Goal: Task Accomplishment & Management: Manage account settings

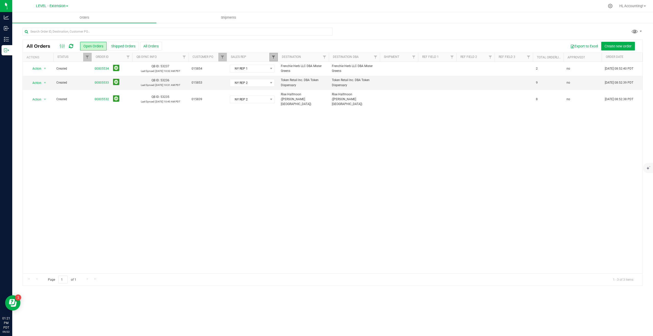
click at [275, 57] on span "Filter" at bounding box center [273, 57] width 4 height 4
click at [317, 166] on button "Clear" at bounding box center [312, 166] width 24 height 11
click at [223, 57] on span "Filter" at bounding box center [222, 57] width 4 height 4
click at [264, 172] on button "Clear" at bounding box center [261, 169] width 24 height 11
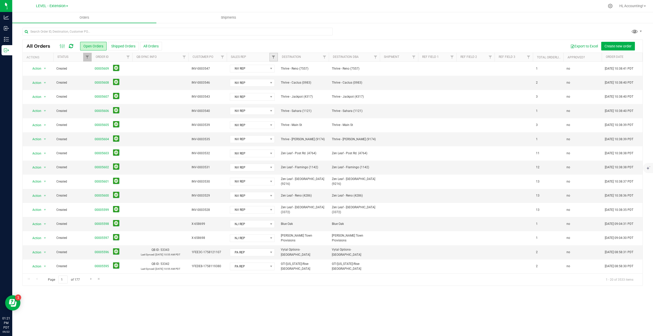
click at [276, 53] on link "Filter" at bounding box center [273, 57] width 8 height 9
click at [277, 99] on input "NV REP" at bounding box center [275, 99] width 3 height 3
checkbox input "true"
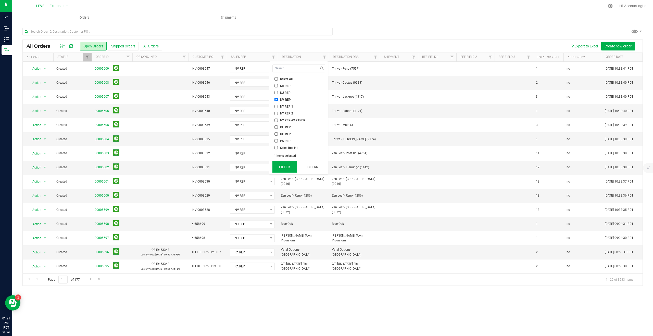
click at [283, 166] on button "Filter" at bounding box center [284, 166] width 24 height 11
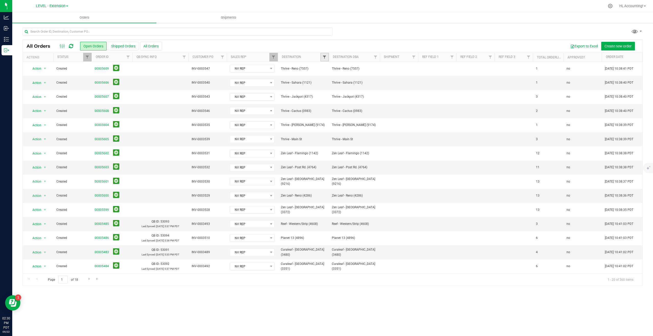
click at [325, 56] on span "Filter" at bounding box center [324, 57] width 4 height 4
click at [272, 57] on span "Filter" at bounding box center [273, 57] width 4 height 4
click at [315, 167] on button "Clear" at bounding box center [312, 166] width 24 height 11
click at [325, 55] on span "Filter" at bounding box center [324, 57] width 4 height 4
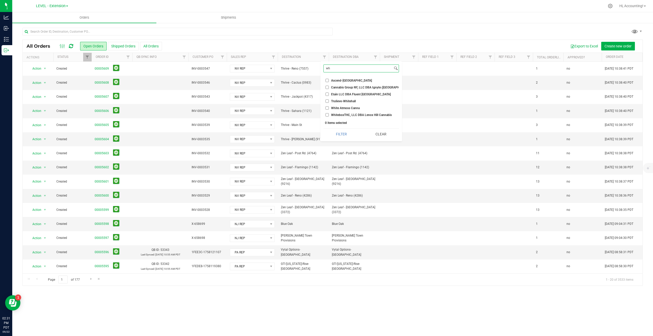
type input "w"
type input "igny"
click at [328, 87] on input "Cannabis Group NY, LLC DBA Ignyte ([GEOGRAPHIC_DATA])" at bounding box center [326, 87] width 3 height 3
checkbox input "true"
click at [348, 111] on button "Filter" at bounding box center [341, 113] width 36 height 11
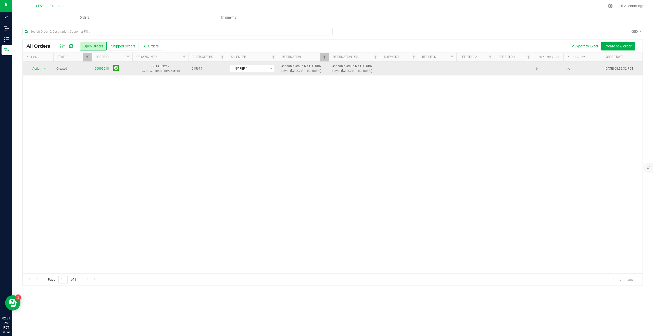
click at [94, 68] on td "00005518" at bounding box center [112, 69] width 41 height 14
click at [96, 68] on link "00005518" at bounding box center [102, 68] width 14 height 5
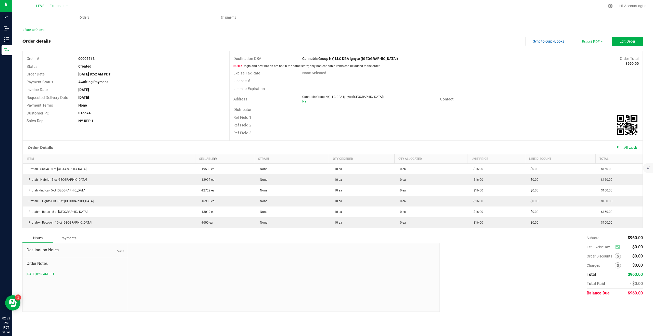
click at [43, 30] on link "Back to Orders" at bounding box center [33, 30] width 22 height 4
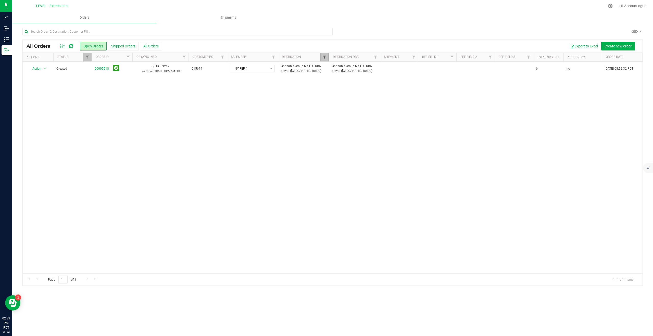
click at [326, 59] on span "Filter" at bounding box center [324, 57] width 4 height 4
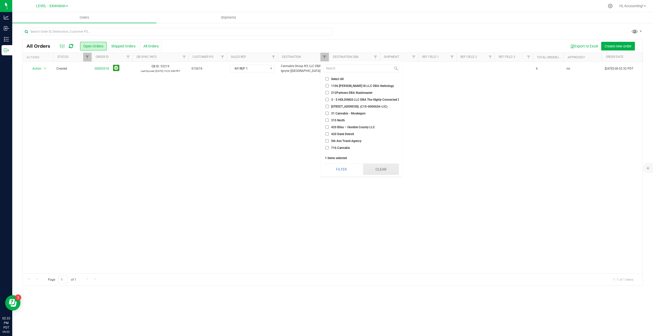
click at [387, 165] on button "Clear" at bounding box center [381, 169] width 36 height 11
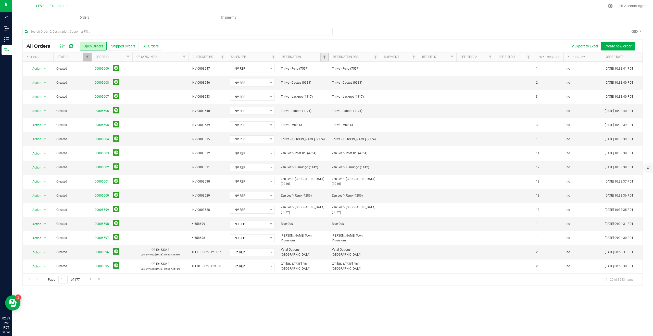
click at [322, 56] on link "Filter" at bounding box center [324, 57] width 8 height 9
type input "the flowery"
click at [362, 87] on span "SAMJNY Holdings LLC DBA The Flowery [GEOGRAPHIC_DATA]" at bounding box center [374, 87] width 86 height 3
click at [329, 87] on input "SAMJNY Holdings LLC DBA The Flowery [GEOGRAPHIC_DATA]" at bounding box center [326, 87] width 3 height 3
checkbox input "true"
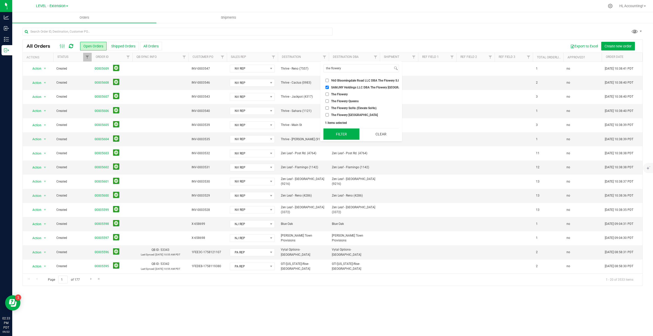
click at [349, 134] on button "Filter" at bounding box center [341, 134] width 36 height 11
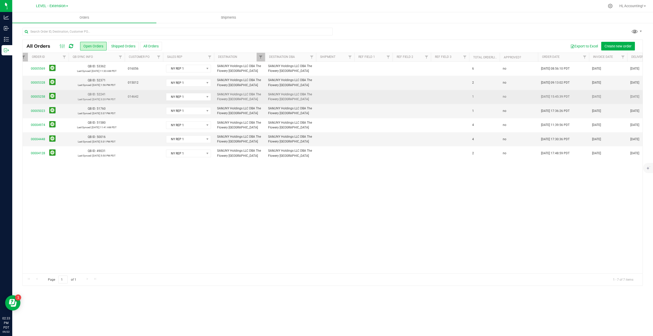
scroll to position [0, 53]
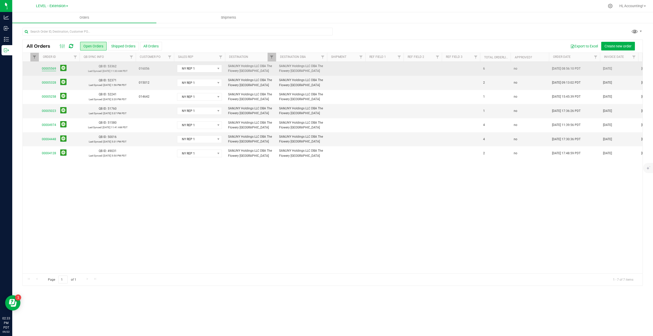
click at [45, 68] on link "00005569" at bounding box center [49, 68] width 14 height 5
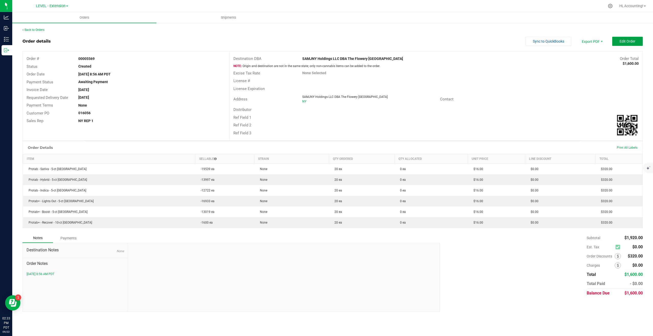
click at [627, 41] on span "Edit Order" at bounding box center [628, 41] width 16 height 4
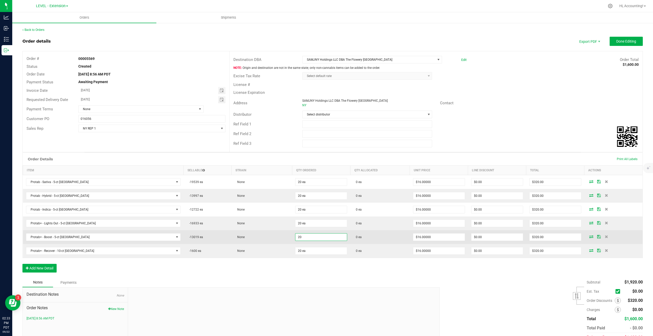
click at [299, 239] on input "20" at bounding box center [321, 237] width 52 height 7
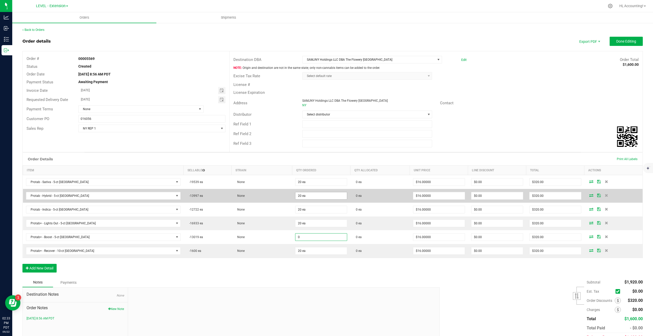
type input "0"
click at [295, 196] on input "20 ea" at bounding box center [321, 195] width 52 height 7
type input "20"
type input "0 ea"
type input "$0.00"
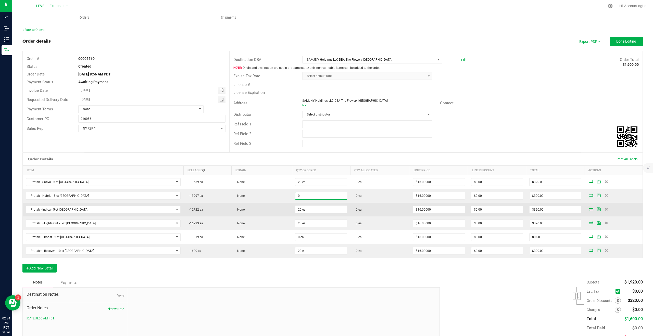
type input "0 ea"
type input "$0.00"
click at [295, 209] on input "20" at bounding box center [321, 209] width 52 height 7
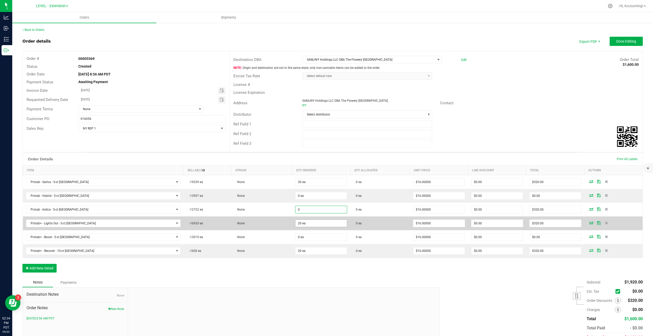
type input "0 ea"
type input "$0.00"
click at [295, 223] on input "20" at bounding box center [321, 223] width 52 height 7
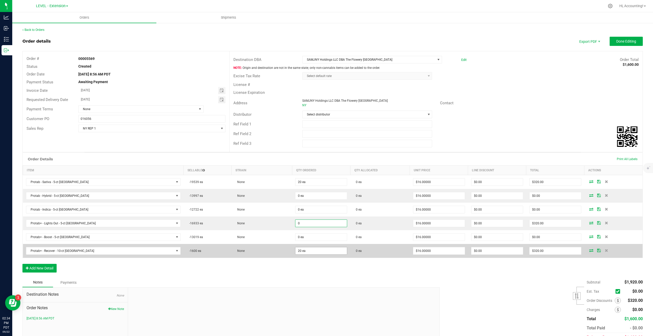
type input "0 ea"
type input "$0.00"
click at [297, 252] on input "20" at bounding box center [321, 250] width 52 height 7
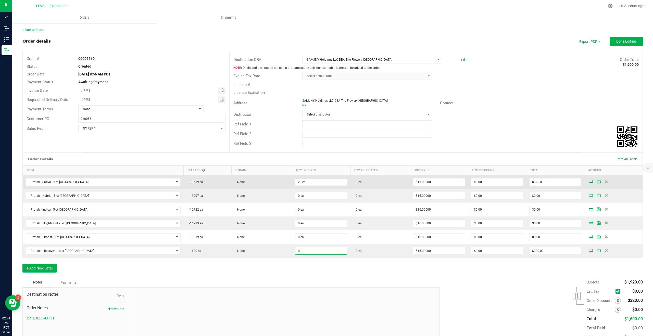
type input "0"
type input "20"
type input "0 ea"
type input "$0.00"
click at [301, 180] on input "20" at bounding box center [321, 182] width 52 height 7
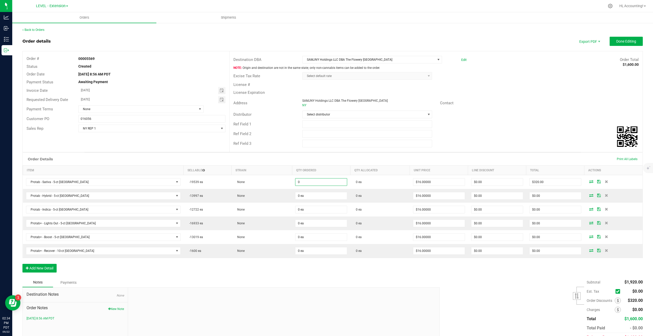
type input "0 ea"
type input "$0.00"
click at [343, 155] on div "Order Details Print All Labels" at bounding box center [333, 159] width 620 height 13
click at [626, 41] on span "Done Editing" at bounding box center [626, 41] width 20 height 4
click at [530, 130] on div "Ref Field 2" at bounding box center [436, 134] width 413 height 10
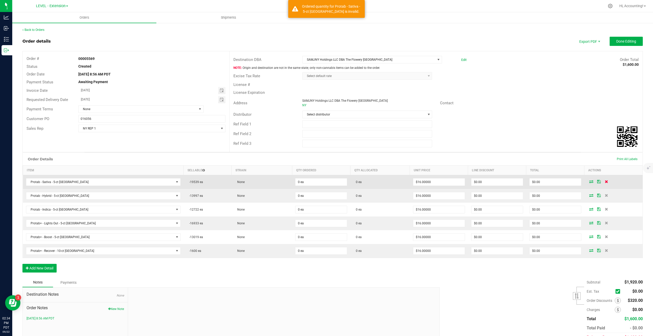
click at [605, 182] on icon at bounding box center [606, 181] width 3 height 3
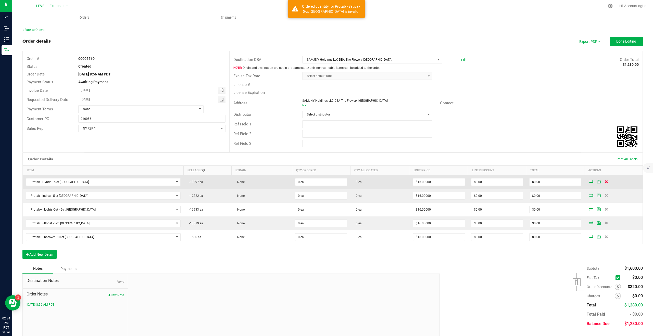
click at [605, 183] on icon at bounding box center [606, 181] width 3 height 3
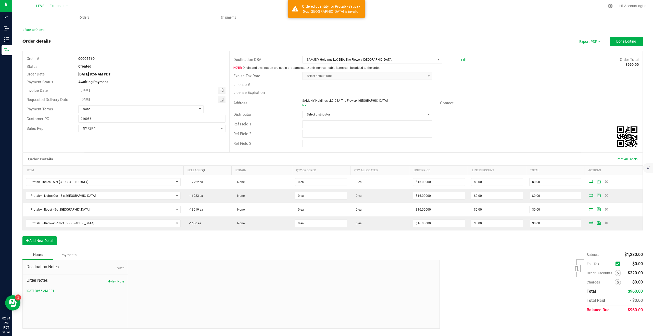
click at [605, 183] on icon at bounding box center [606, 181] width 3 height 3
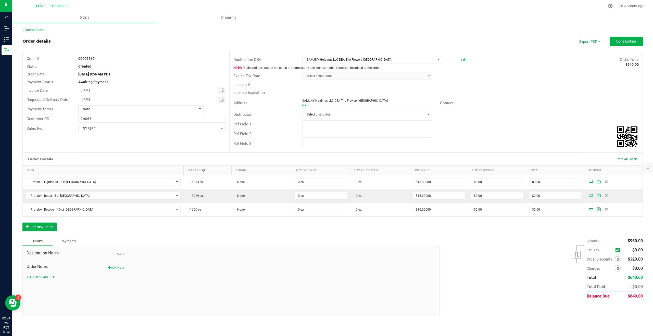
click at [605, 183] on icon at bounding box center [606, 181] width 3 height 3
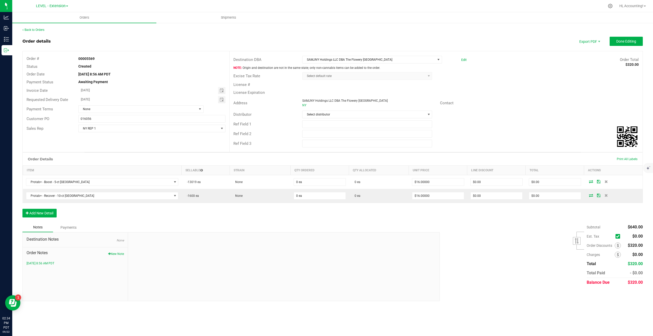
click at [604, 183] on icon at bounding box center [605, 181] width 3 height 3
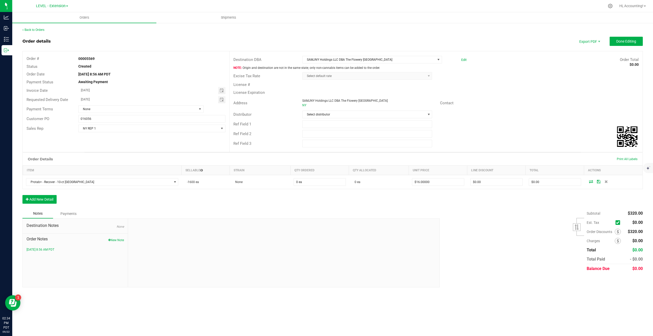
click at [604, 183] on icon at bounding box center [605, 181] width 3 height 3
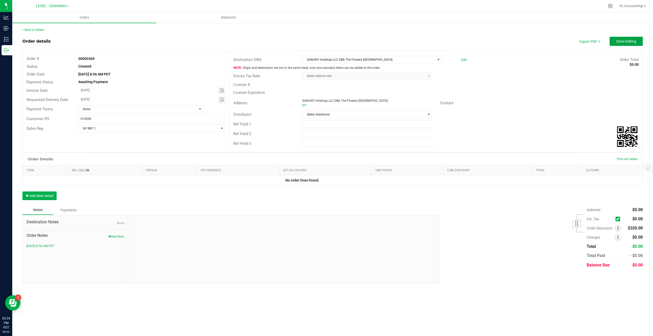
click at [623, 41] on span "Done Editing" at bounding box center [626, 41] width 20 height 4
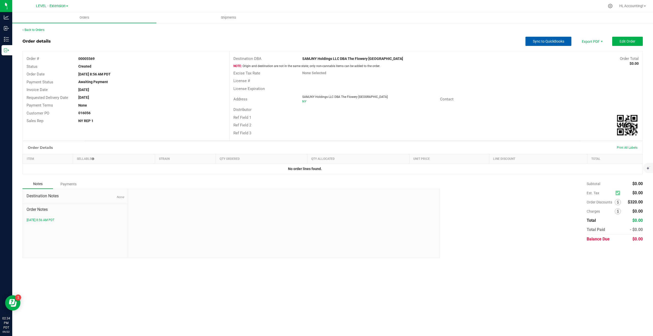
click at [545, 43] on span "Sync to QuickBooks" at bounding box center [548, 41] width 31 height 4
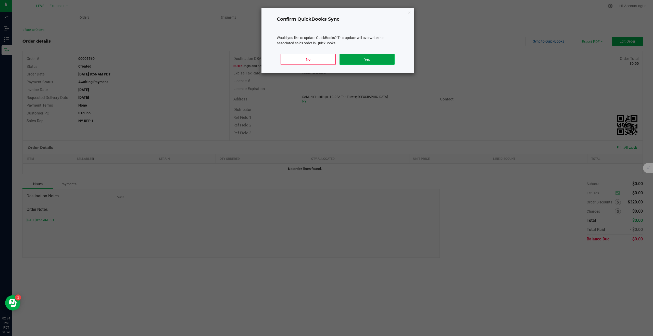
click at [369, 61] on button "Yes" at bounding box center [366, 59] width 55 height 11
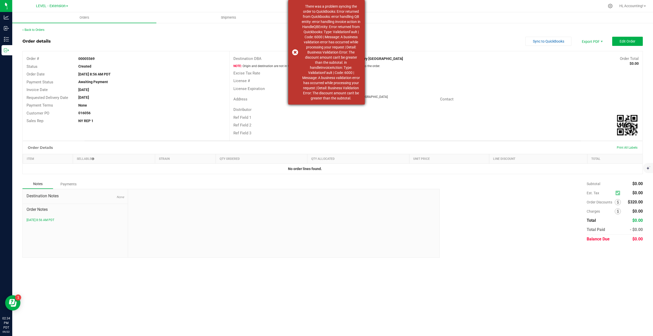
click at [293, 54] on div "There was a problem syncing the order to QuickBooks: Error returned from Quickb…" at bounding box center [326, 52] width 77 height 105
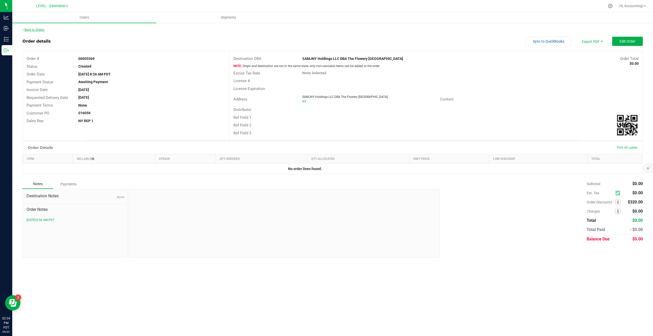
click at [42, 30] on link "Back to Orders" at bounding box center [33, 30] width 22 height 4
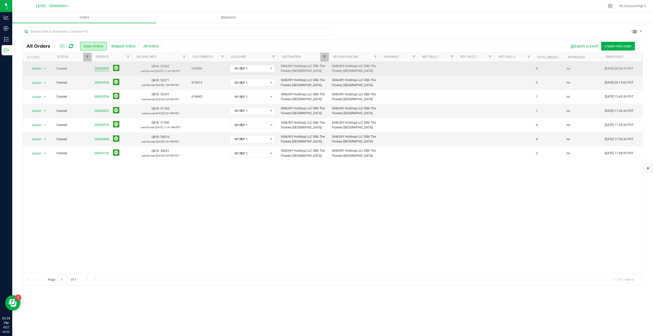
click at [102, 68] on link "00005569" at bounding box center [102, 68] width 14 height 5
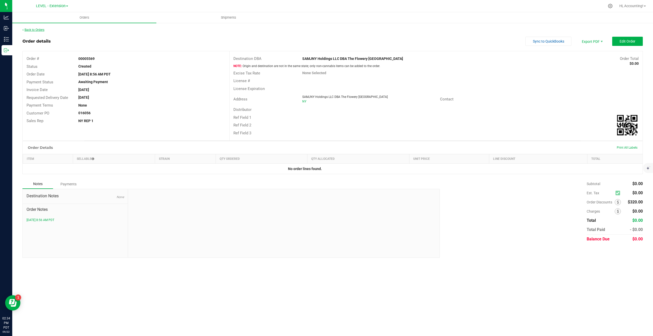
click at [36, 31] on link "Back to Orders" at bounding box center [33, 30] width 22 height 4
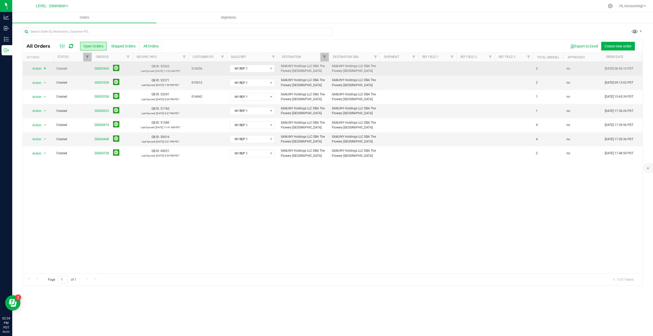
click at [46, 67] on span "select" at bounding box center [45, 69] width 4 height 4
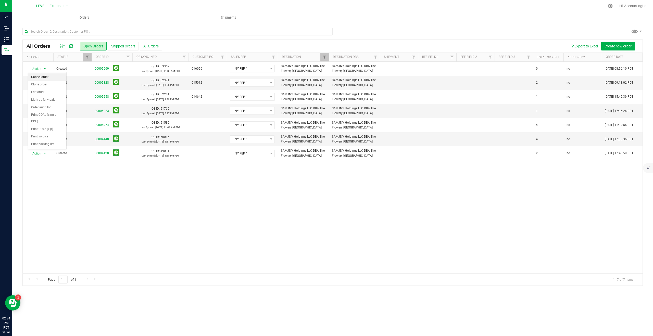
click at [47, 77] on li "Cancel order" at bounding box center [47, 77] width 38 height 8
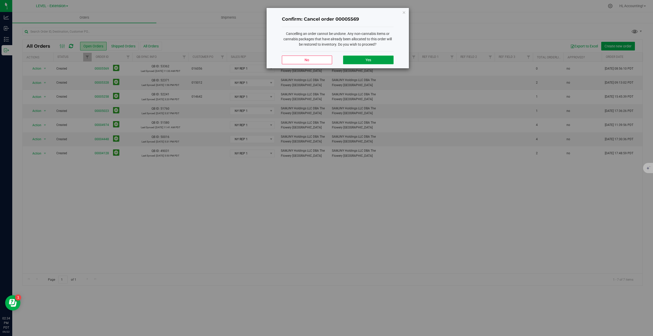
click at [361, 59] on button "Yes" at bounding box center [368, 60] width 50 height 9
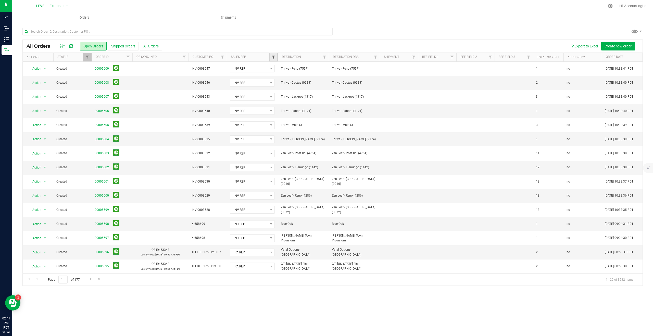
click at [274, 57] on span "Filter" at bounding box center [273, 57] width 4 height 4
click at [276, 99] on input "NV REP" at bounding box center [275, 99] width 3 height 3
checkbox input "true"
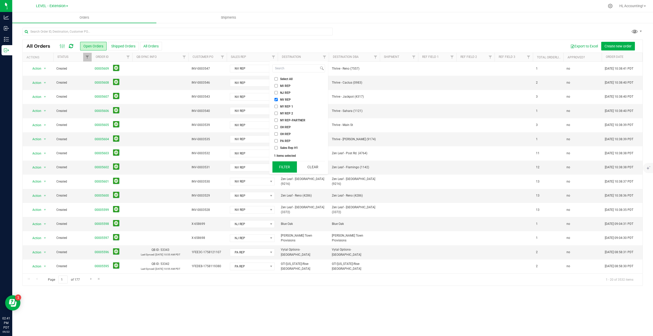
click at [285, 165] on button "Filter" at bounding box center [284, 166] width 24 height 11
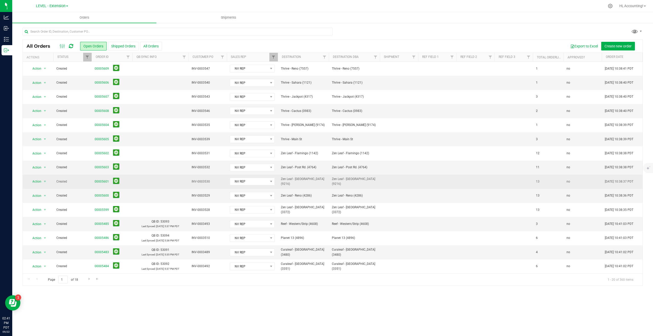
scroll to position [2, 0]
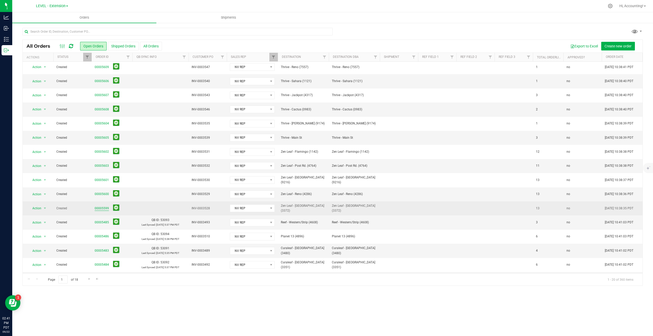
click at [103, 207] on link "00005599" at bounding box center [102, 208] width 14 height 5
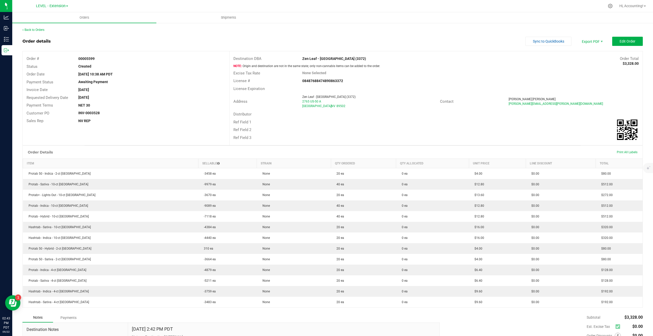
click at [542, 46] on outbound-order-header "Order details Sync to QuickBooks Export PDF Edit Order Order # 00005599 Status …" at bounding box center [332, 91] width 620 height 109
click at [541, 38] on button "Sync to QuickBooks" at bounding box center [548, 41] width 46 height 9
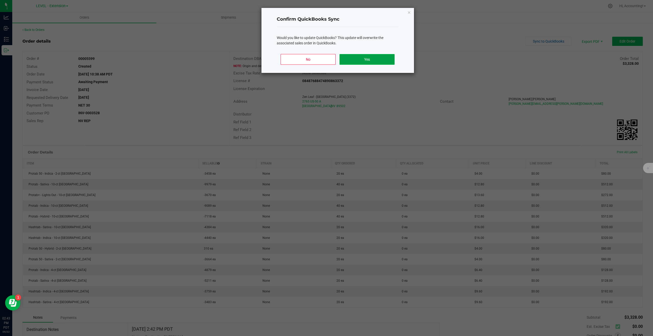
click at [356, 60] on button "Yes" at bounding box center [366, 59] width 55 height 11
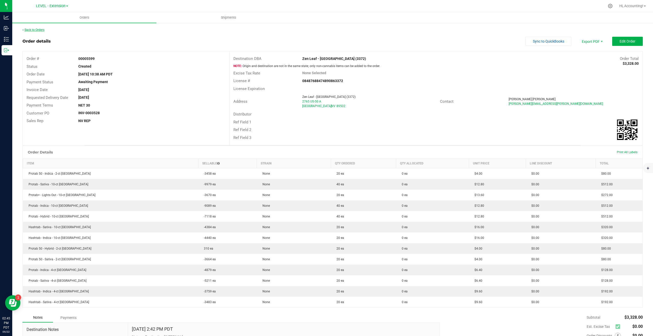
click at [34, 31] on link "Back to Orders" at bounding box center [33, 30] width 22 height 4
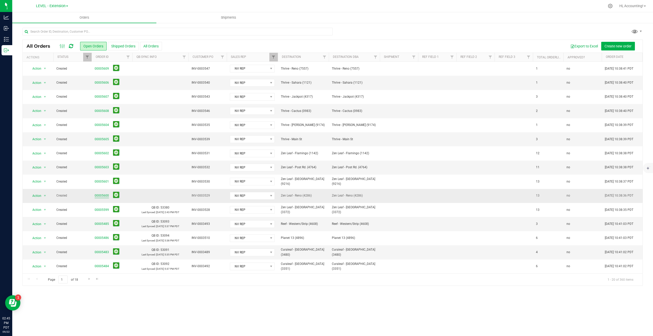
click at [101, 196] on link "00005600" at bounding box center [102, 195] width 14 height 5
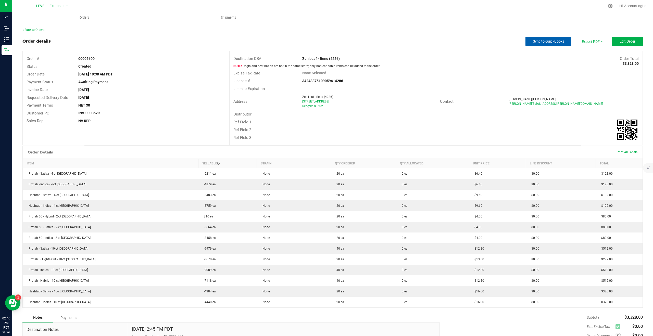
click at [541, 43] on span "Sync to QuickBooks" at bounding box center [548, 41] width 31 height 4
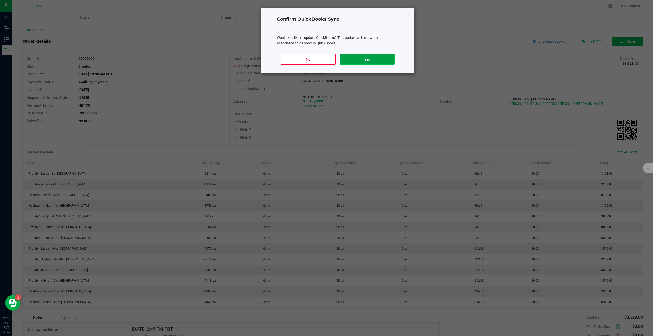
click at [345, 57] on button "Yes" at bounding box center [366, 59] width 55 height 11
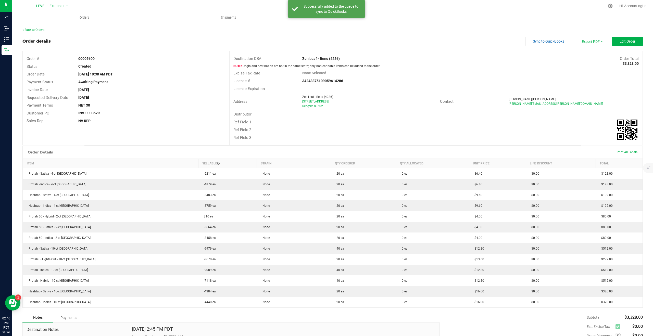
click at [39, 29] on link "Back to Orders" at bounding box center [33, 30] width 22 height 4
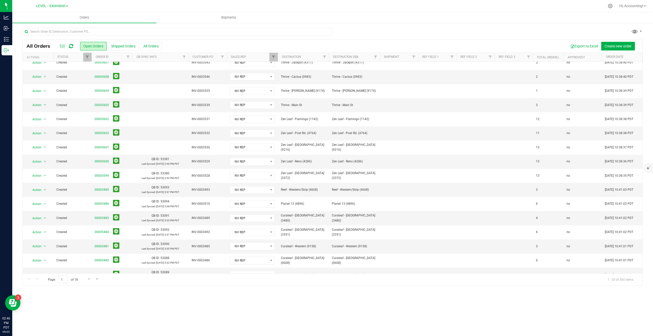
scroll to position [39, 0]
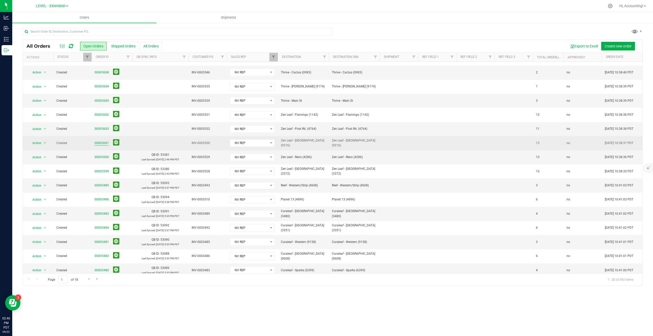
click at [97, 143] on link "00005601" at bounding box center [102, 143] width 14 height 5
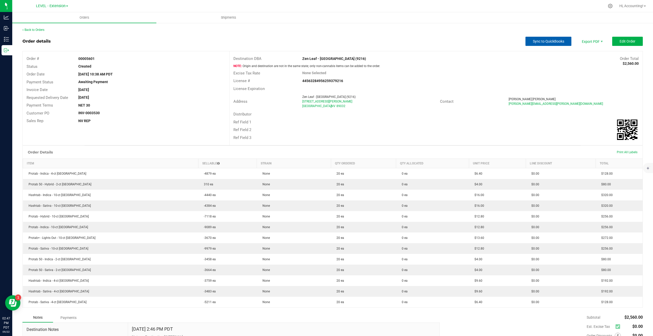
click at [542, 42] on span "Sync to QuickBooks" at bounding box center [548, 41] width 31 height 4
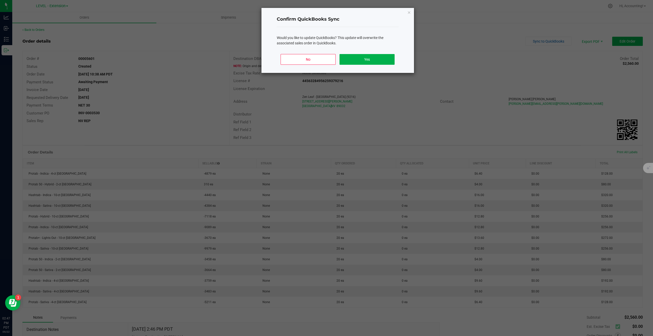
click at [365, 67] on div "No Yes" at bounding box center [338, 61] width 122 height 23
click at [365, 60] on button "Yes" at bounding box center [366, 59] width 55 height 11
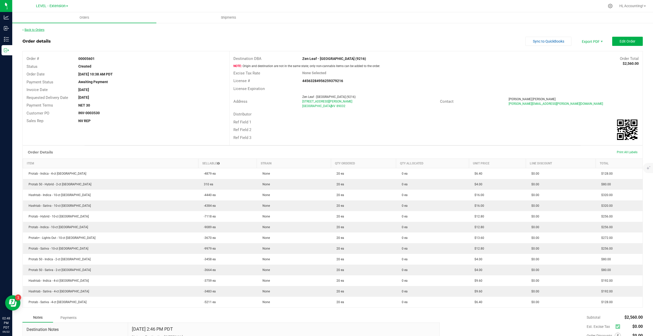
click at [39, 29] on link "Back to Orders" at bounding box center [33, 30] width 22 height 4
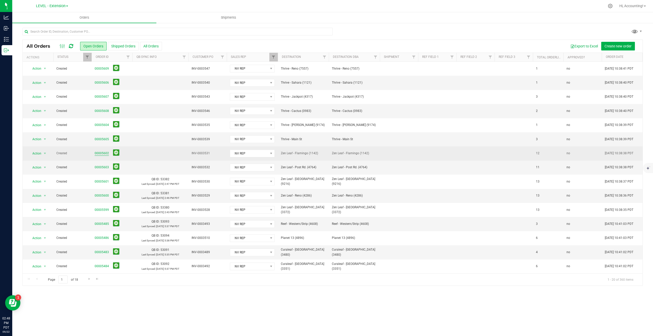
click at [104, 154] on link "00005602" at bounding box center [102, 153] width 14 height 5
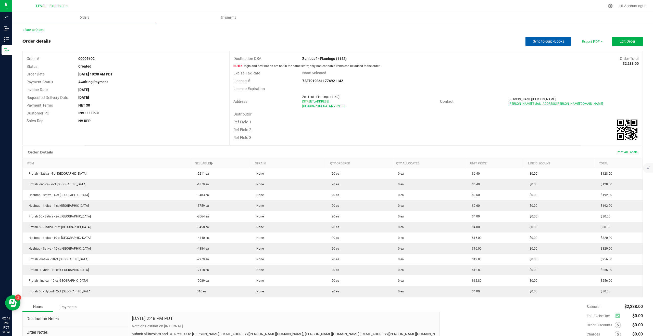
click at [551, 43] on span "Sync to QuickBooks" at bounding box center [548, 41] width 31 height 4
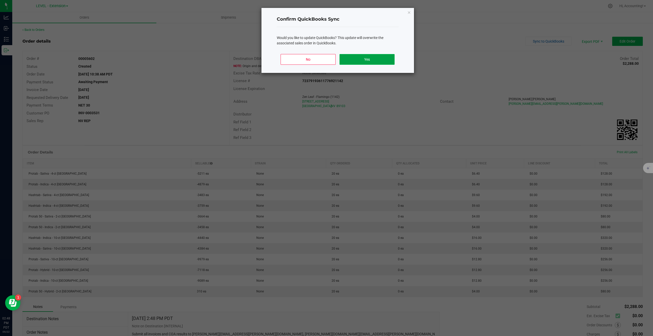
click at [388, 58] on button "Yes" at bounding box center [366, 59] width 55 height 11
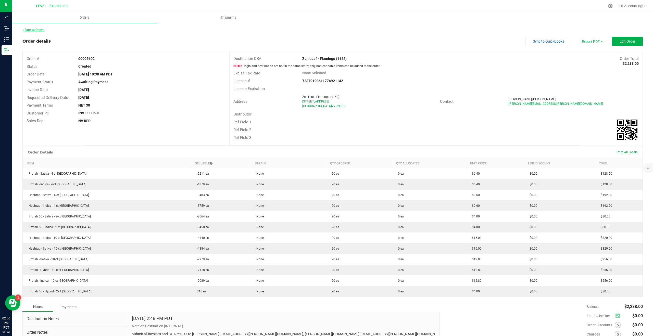
click at [34, 29] on link "Back to Orders" at bounding box center [33, 30] width 22 height 4
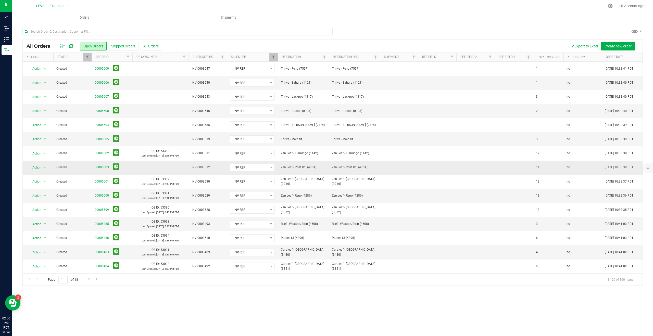
click at [104, 167] on link "00005603" at bounding box center [102, 167] width 14 height 5
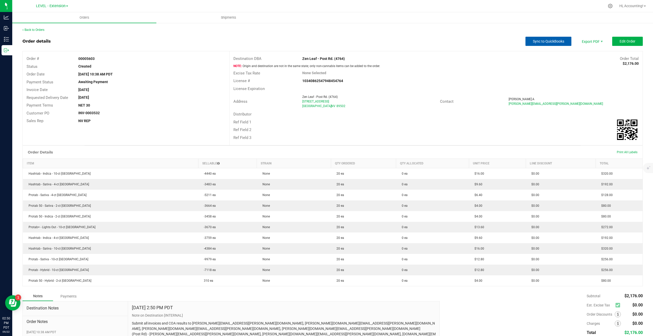
click at [526, 44] on button "Sync to QuickBooks" at bounding box center [548, 41] width 46 height 9
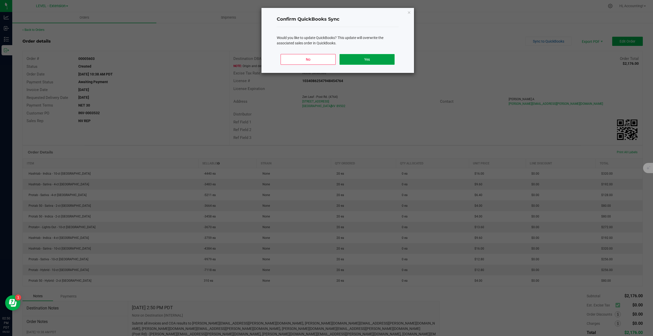
click at [373, 61] on button "Yes" at bounding box center [366, 59] width 55 height 11
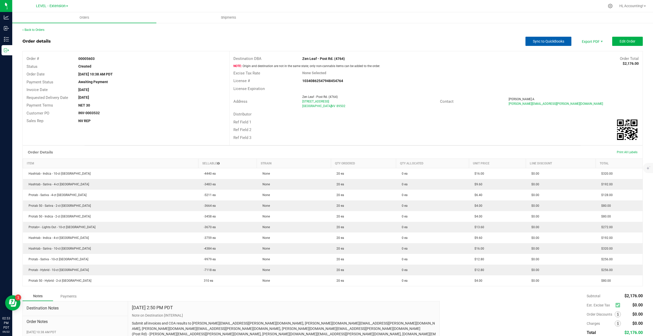
click at [549, 42] on span "Sync to QuickBooks" at bounding box center [548, 41] width 31 height 4
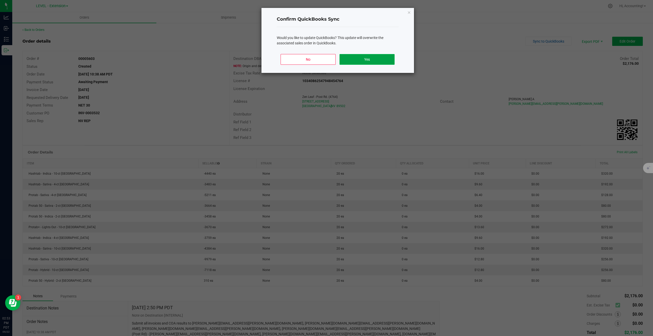
click at [357, 64] on button "Yes" at bounding box center [366, 59] width 55 height 11
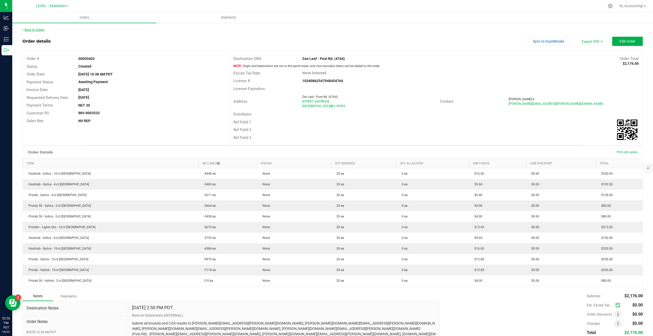
click at [35, 29] on link "Back to Orders" at bounding box center [33, 30] width 22 height 4
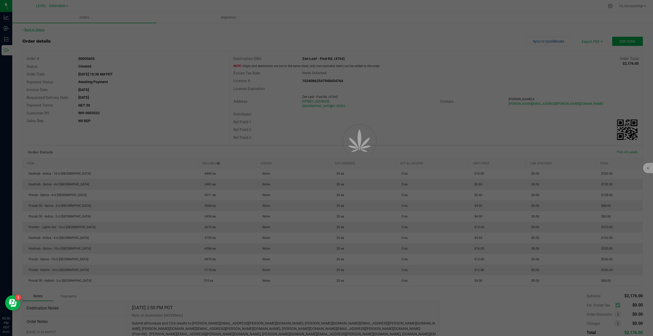
click at [35, 29] on div at bounding box center [326, 168] width 653 height 336
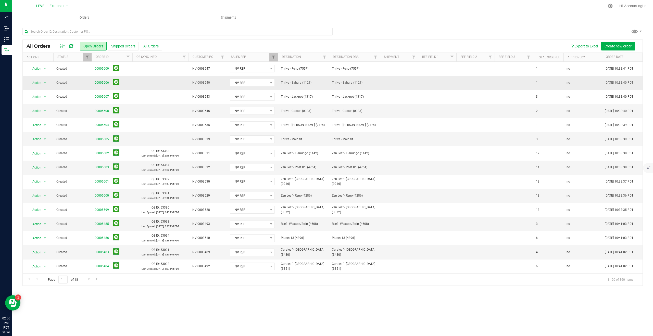
click at [102, 81] on link "00005606" at bounding box center [102, 82] width 14 height 5
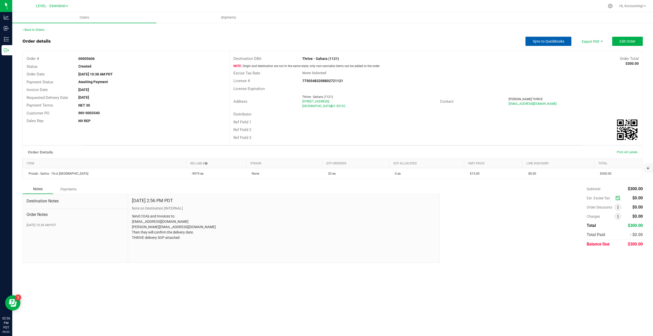
click at [547, 45] on button "Sync to QuickBooks" at bounding box center [548, 41] width 46 height 9
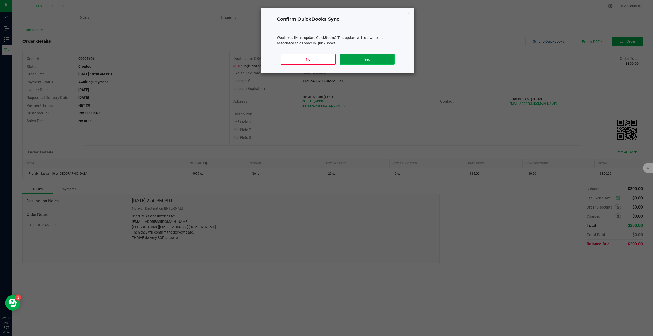
click at [382, 60] on button "Yes" at bounding box center [366, 59] width 55 height 11
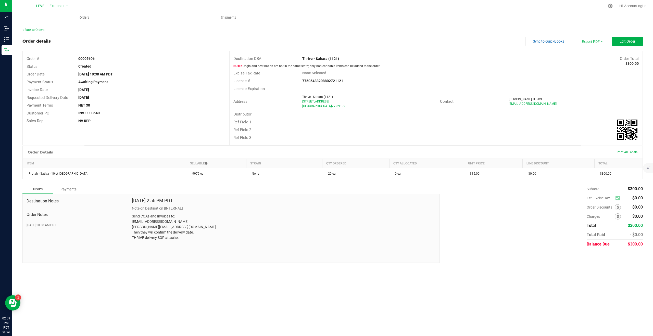
click at [37, 30] on link "Back to Orders" at bounding box center [33, 30] width 22 height 4
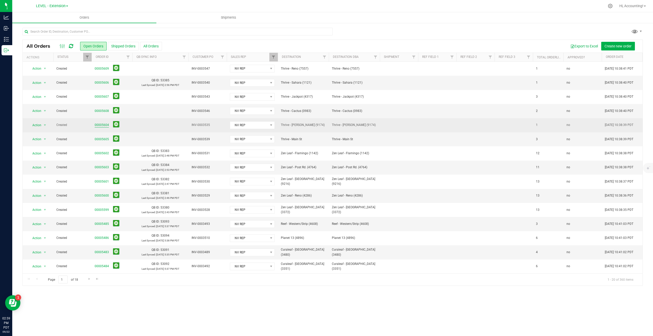
click at [102, 124] on link "00005604" at bounding box center [102, 125] width 14 height 5
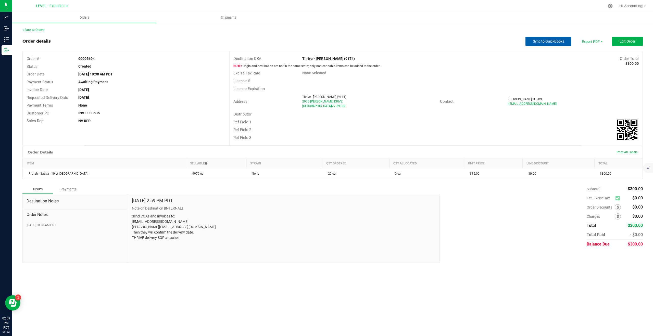
click at [547, 43] on span "Sync to QuickBooks" at bounding box center [548, 41] width 31 height 4
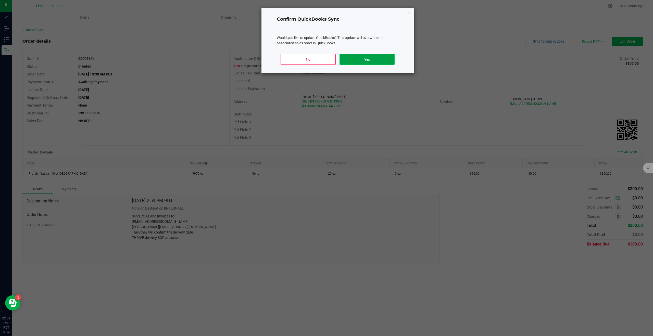
click at [375, 62] on button "Yes" at bounding box center [366, 59] width 55 height 11
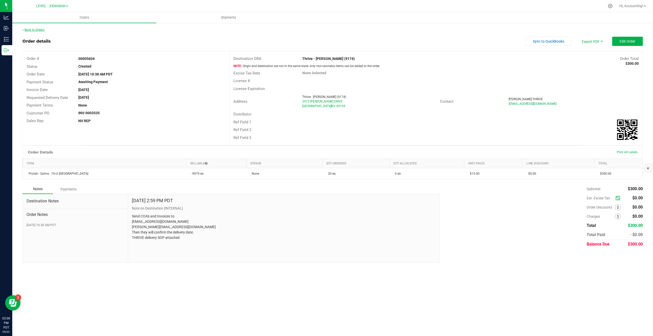
click at [41, 30] on link "Back to Orders" at bounding box center [33, 30] width 22 height 4
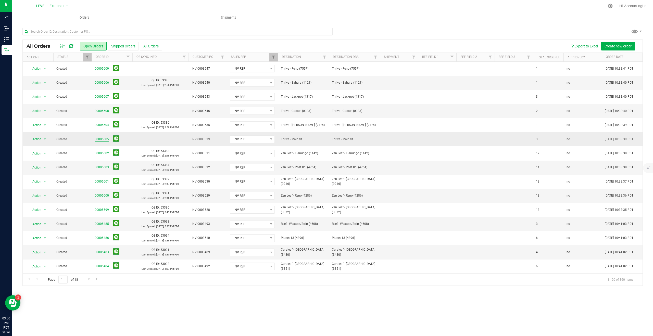
click at [105, 138] on link "00005605" at bounding box center [102, 139] width 14 height 5
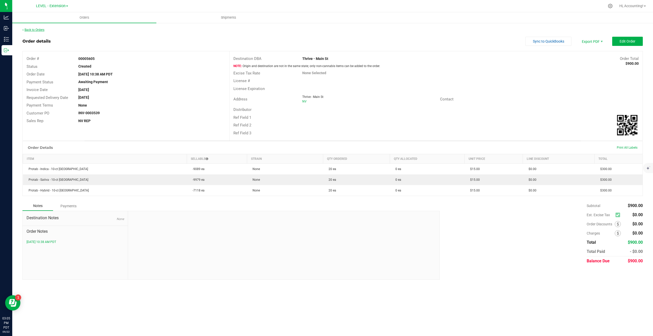
click at [39, 30] on link "Back to Orders" at bounding box center [33, 30] width 22 height 4
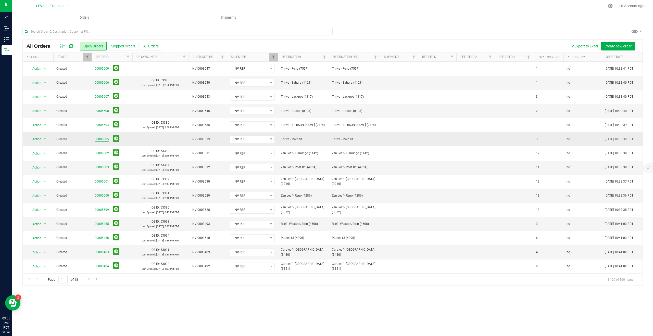
click at [102, 141] on link "00005605" at bounding box center [102, 139] width 14 height 5
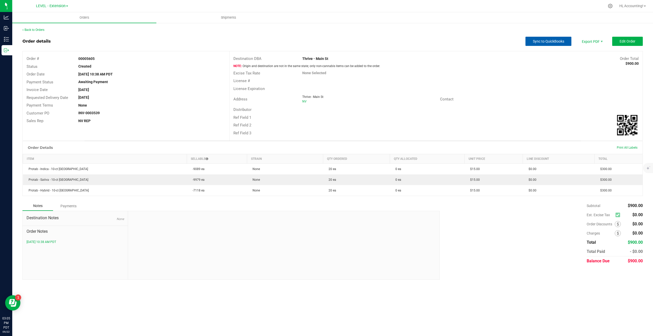
click at [540, 45] on button "Sync to QuickBooks" at bounding box center [548, 41] width 46 height 9
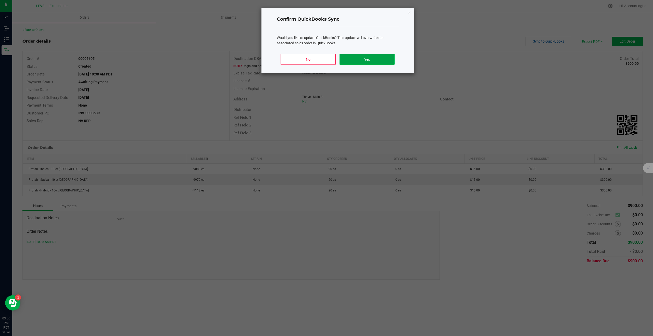
click at [349, 64] on button "Yes" at bounding box center [366, 59] width 55 height 11
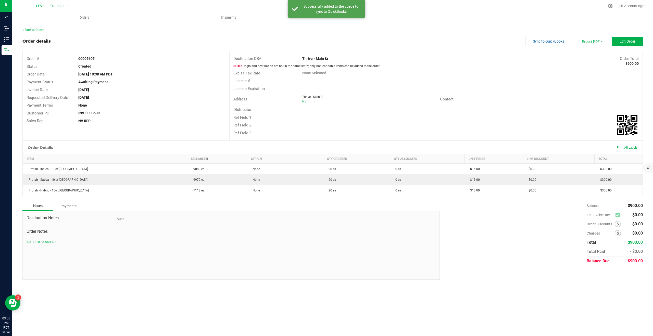
click at [36, 29] on link "Back to Orders" at bounding box center [33, 30] width 22 height 4
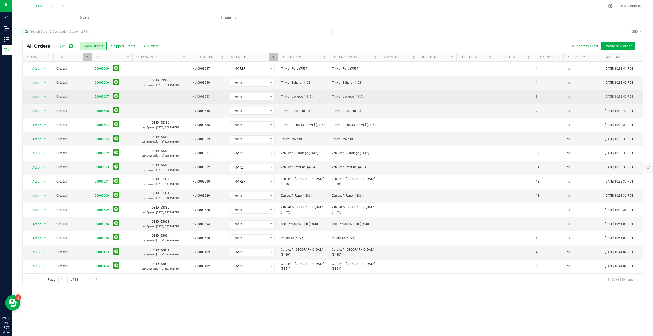
click at [103, 96] on link "00005607" at bounding box center [102, 96] width 14 height 5
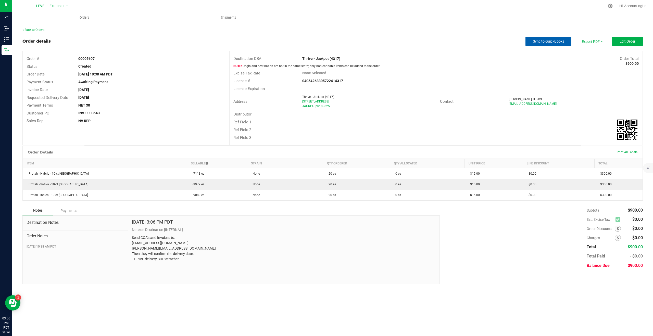
click at [557, 41] on span "Sync to QuickBooks" at bounding box center [548, 41] width 31 height 4
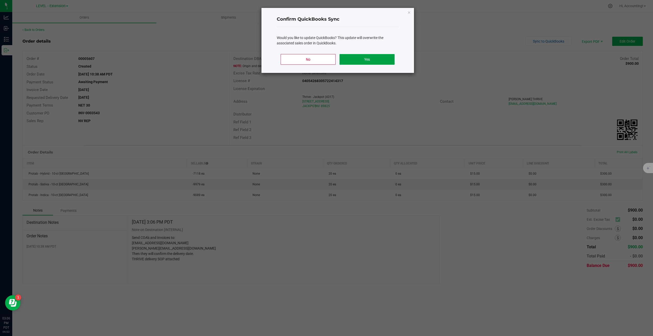
click at [372, 59] on button "Yes" at bounding box center [366, 59] width 55 height 11
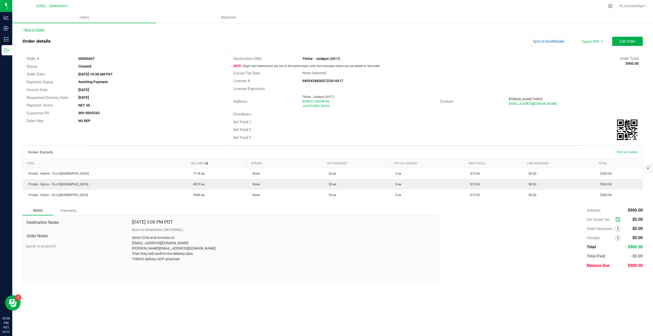
click at [33, 30] on link "Back to Orders" at bounding box center [33, 30] width 22 height 4
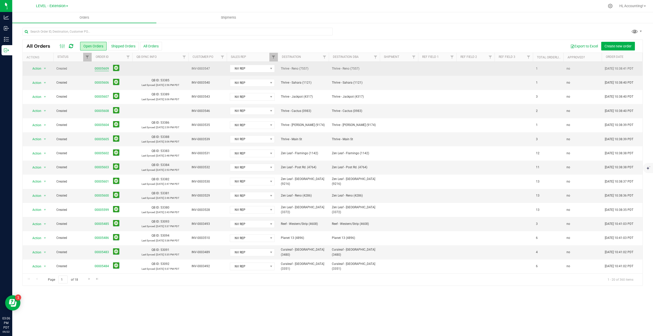
click at [104, 68] on link "00005609" at bounding box center [102, 68] width 14 height 5
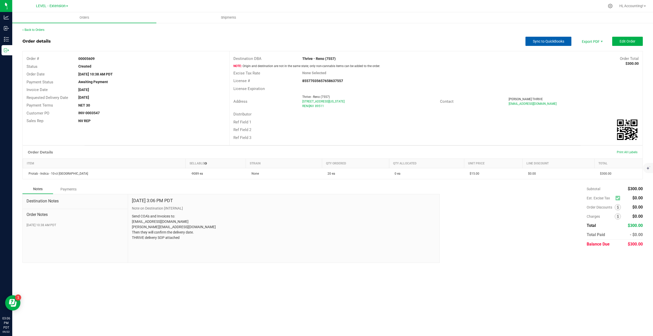
click at [554, 44] on button "Sync to QuickBooks" at bounding box center [548, 41] width 46 height 9
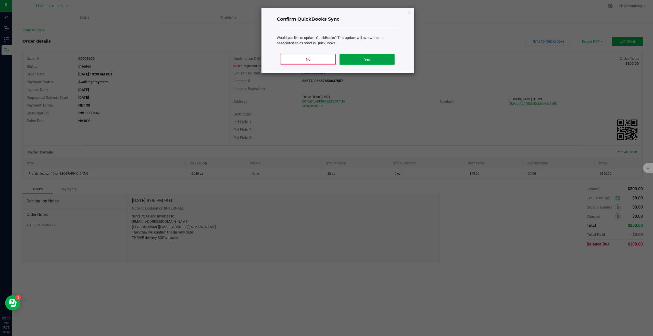
click at [371, 60] on button "Yes" at bounding box center [366, 59] width 55 height 11
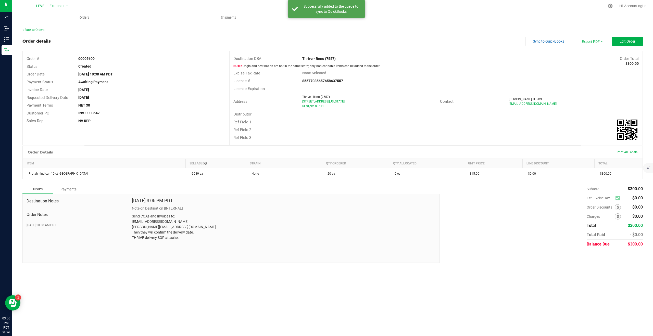
click at [42, 31] on link "Back to Orders" at bounding box center [33, 30] width 22 height 4
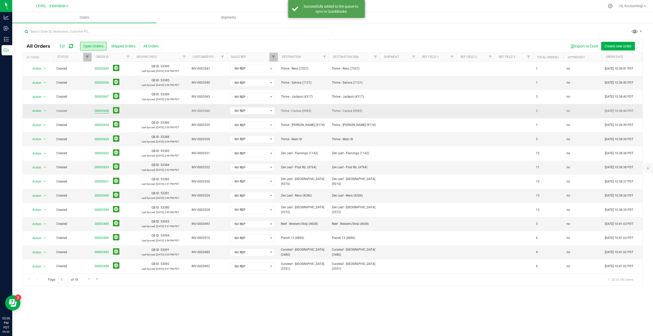
click at [101, 113] on link "00005608" at bounding box center [102, 111] width 14 height 5
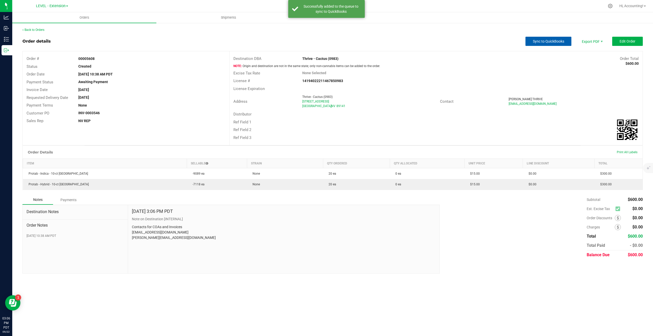
click at [536, 40] on span "Sync to QuickBooks" at bounding box center [548, 41] width 31 height 4
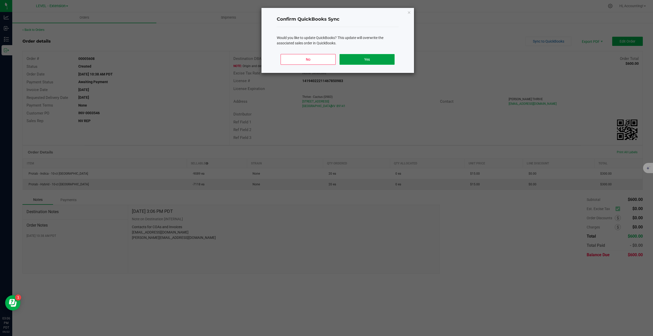
click at [349, 60] on button "Yes" at bounding box center [366, 59] width 55 height 11
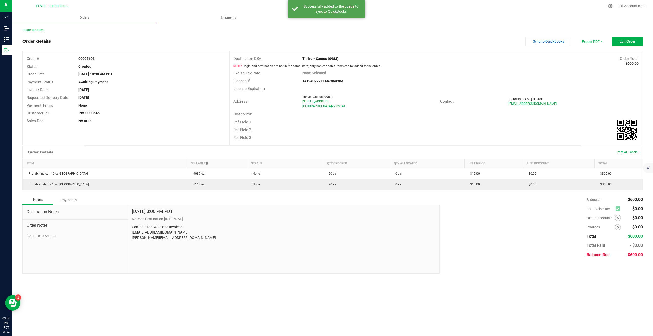
click at [32, 28] on link "Back to Orders" at bounding box center [33, 30] width 22 height 4
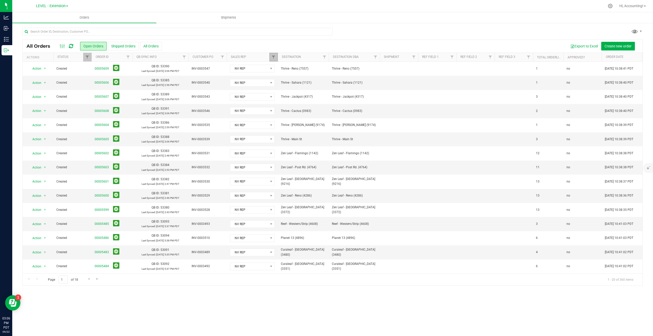
click at [270, 54] on link "Filter" at bounding box center [273, 57] width 8 height 9
click at [316, 163] on button "Clear" at bounding box center [312, 166] width 24 height 11
